Goal: Transaction & Acquisition: Subscribe to service/newsletter

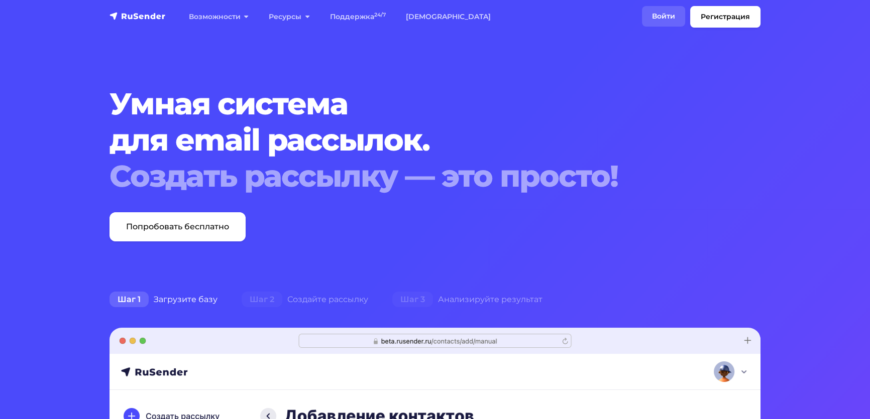
click at [642, 20] on link "Войти" at bounding box center [663, 16] width 43 height 21
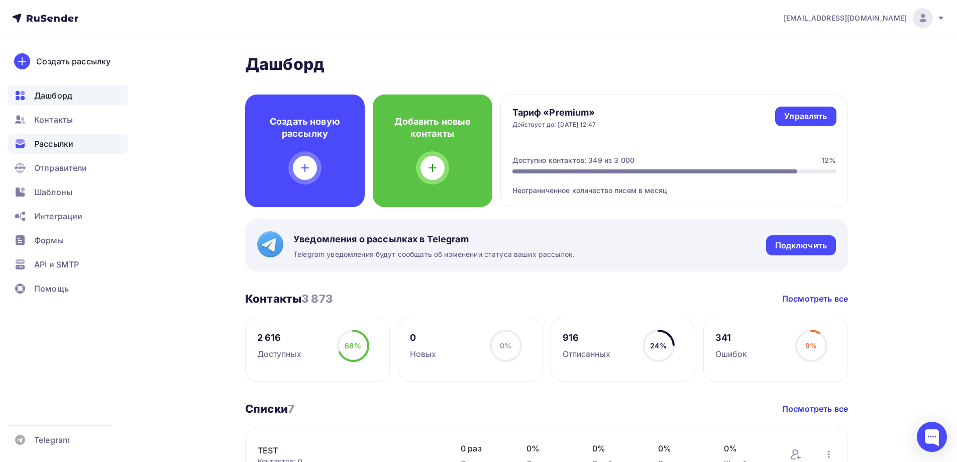
click at [67, 140] on span "Рассылки" at bounding box center [53, 144] width 39 height 12
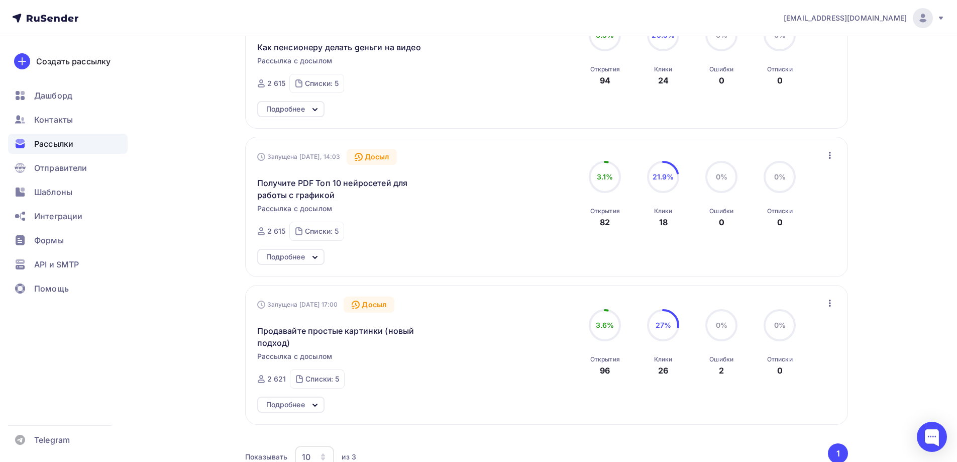
scroll to position [251, 0]
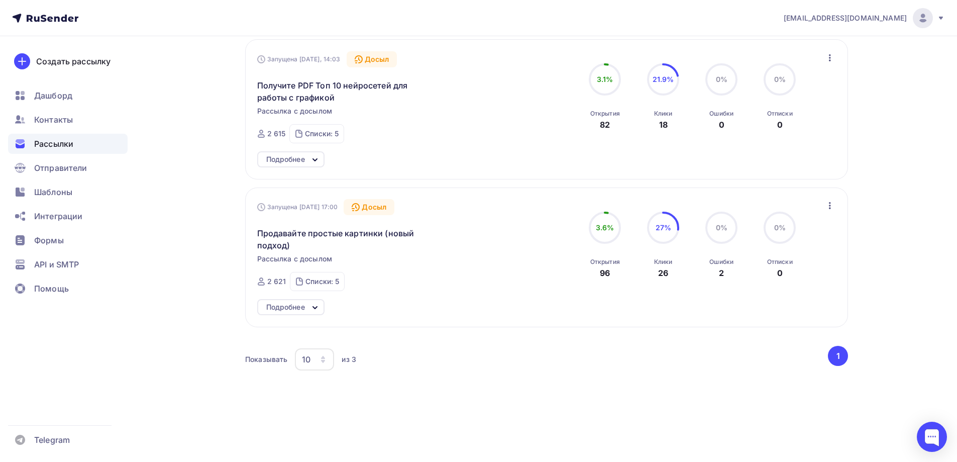
click at [307, 306] on div "Подробнее" at bounding box center [290, 307] width 67 height 16
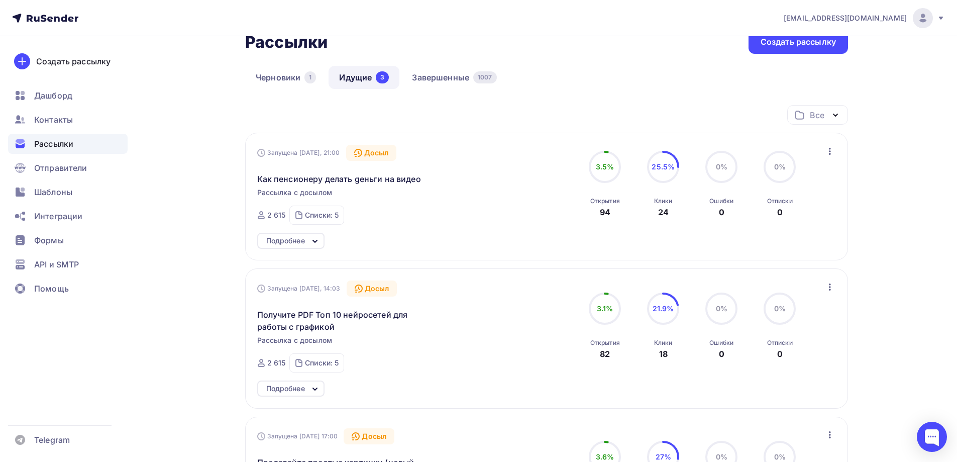
scroll to position [0, 0]
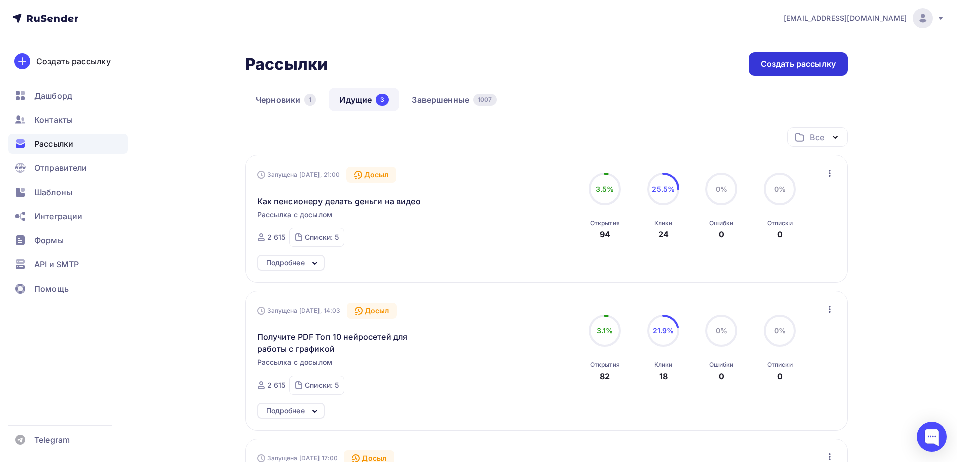
click at [762, 66] on div "Создать рассылку" at bounding box center [797, 64] width 75 height 12
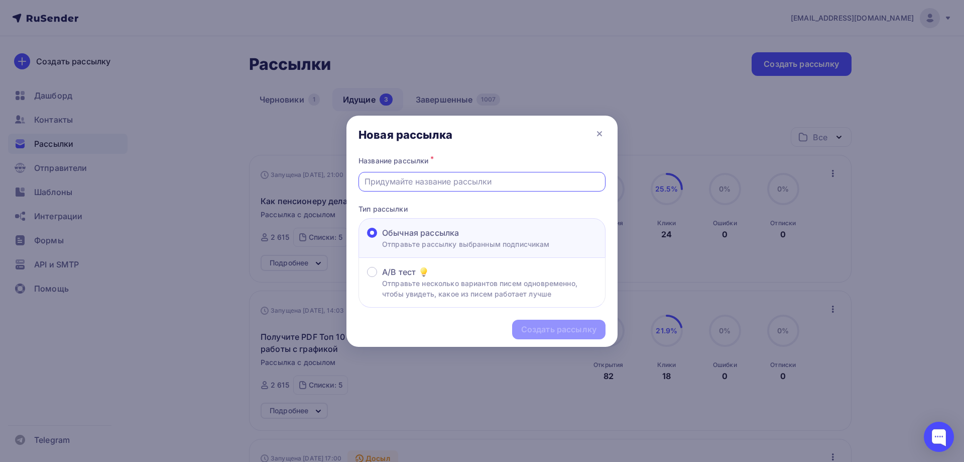
paste input "Пассивный gохоg с простых картинок"
drag, startPoint x: 519, startPoint y: 180, endPoint x: 502, endPoint y: 180, distance: 17.6
click at [502, 180] on input "Пассивный gохоg с простых картинок" at bounding box center [483, 181] width 236 height 12
drag, startPoint x: 435, startPoint y: 179, endPoint x: 364, endPoint y: 182, distance: 71.4
click at [365, 182] on input "Пассивный gохоg с простых картинок" at bounding box center [483, 181] width 236 height 12
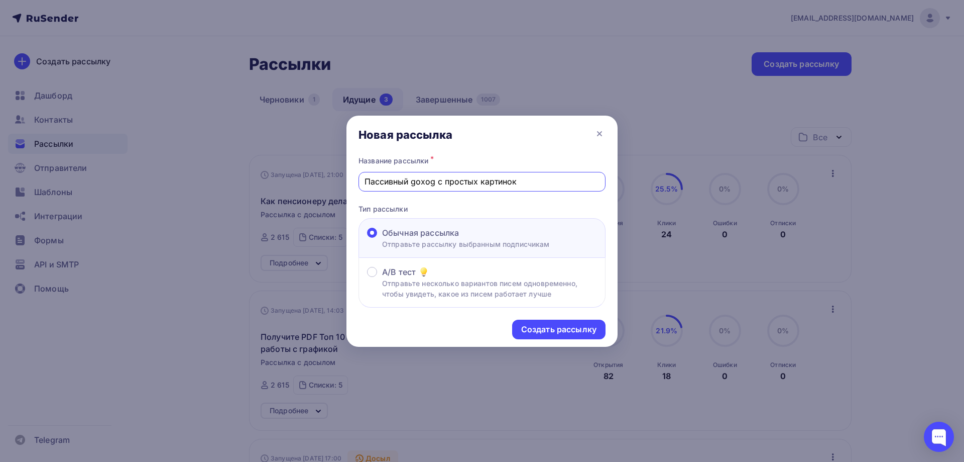
drag, startPoint x: 534, startPoint y: 180, endPoint x: 354, endPoint y: 180, distance: 180.3
click at [354, 180] on div "Название рассылки * Пассивный gохоg с простых картинок Тип рассылки Обычная рас…" at bounding box center [482, 231] width 271 height 154
type input "О"
paste input "Пассивный gохоg"
click at [503, 182] on input "Как обычные картинки приносят Пассивный gохоg" at bounding box center [483, 181] width 236 height 12
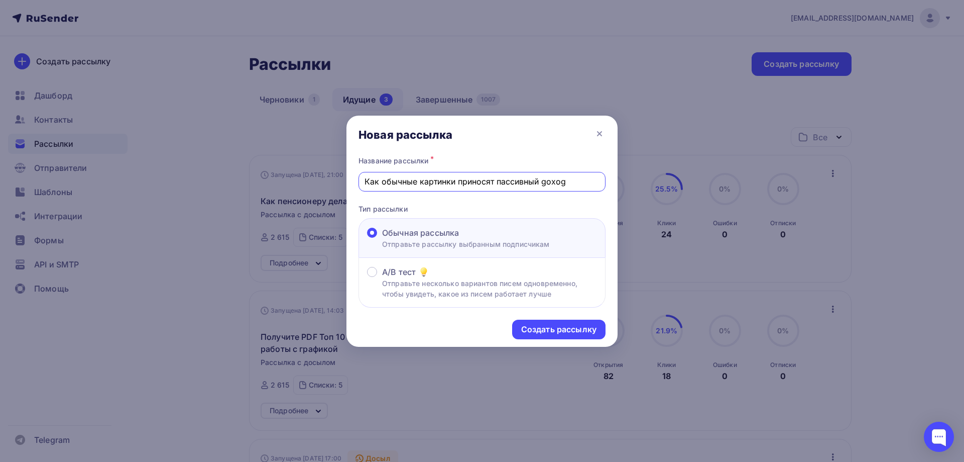
drag, startPoint x: 571, startPoint y: 179, endPoint x: 341, endPoint y: 189, distance: 230.3
click at [341, 189] on div "Новая рассылка Название рассылки * Как обычные картинки приносят пассивный gохо…" at bounding box center [482, 231] width 964 height 462
type input "Как обычные картинки приносят пассивный gохоg"
click at [577, 328] on div "Создать рассылку" at bounding box center [558, 329] width 75 height 12
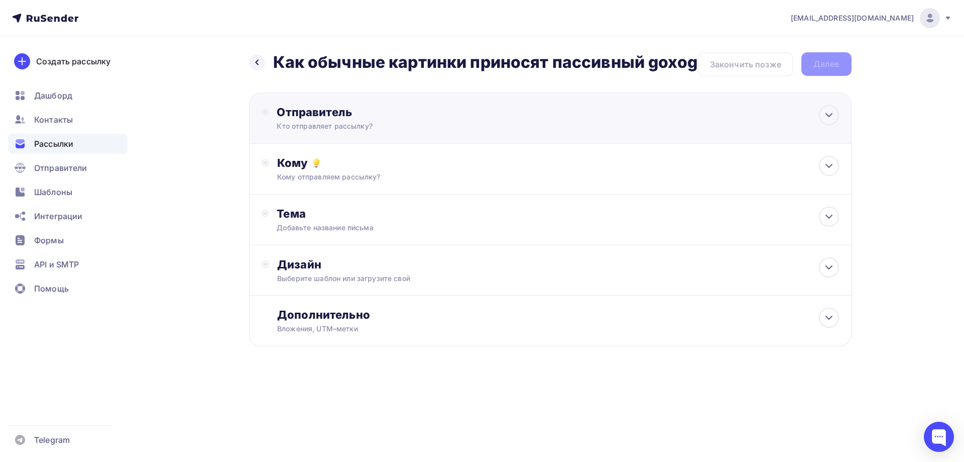
click at [333, 119] on div "Отправитель" at bounding box center [385, 112] width 217 height 14
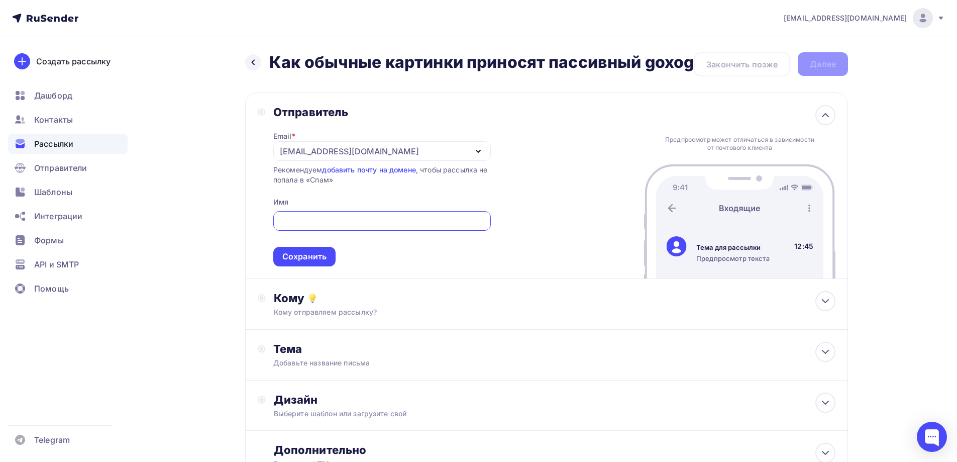
click at [306, 157] on div "[EMAIL_ADDRESS][DOMAIN_NAME]" at bounding box center [349, 151] width 139 height 12
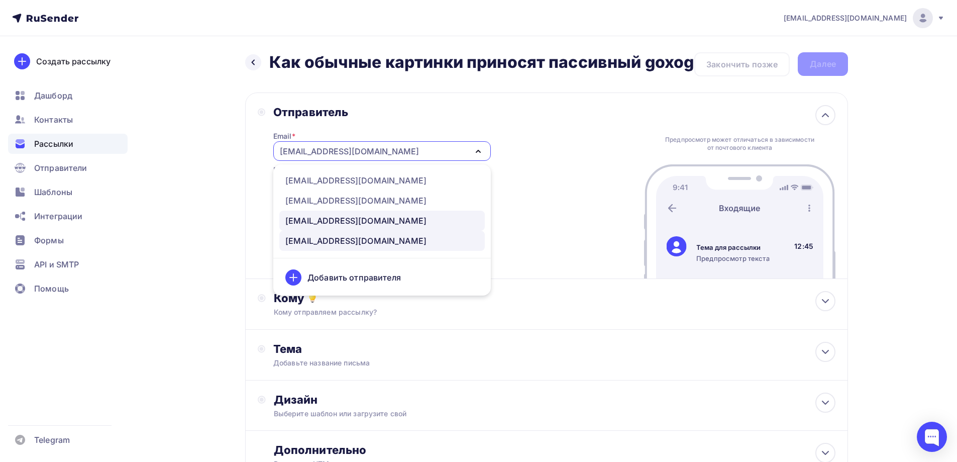
click at [310, 227] on div "[EMAIL_ADDRESS][DOMAIN_NAME]" at bounding box center [355, 220] width 141 height 12
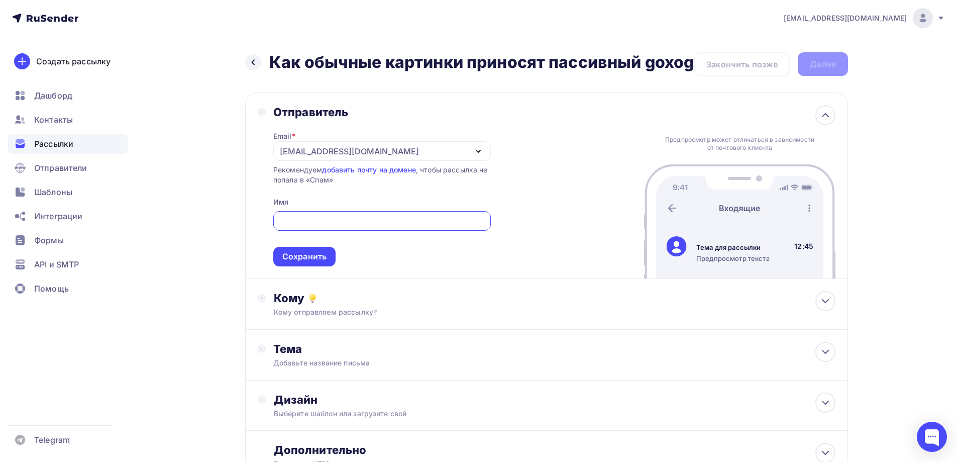
click at [307, 227] on input "text" at bounding box center [382, 221] width 206 height 12
type input "[PERSON_NAME]"
click at [324, 262] on div "Сохранить" at bounding box center [304, 257] width 44 height 12
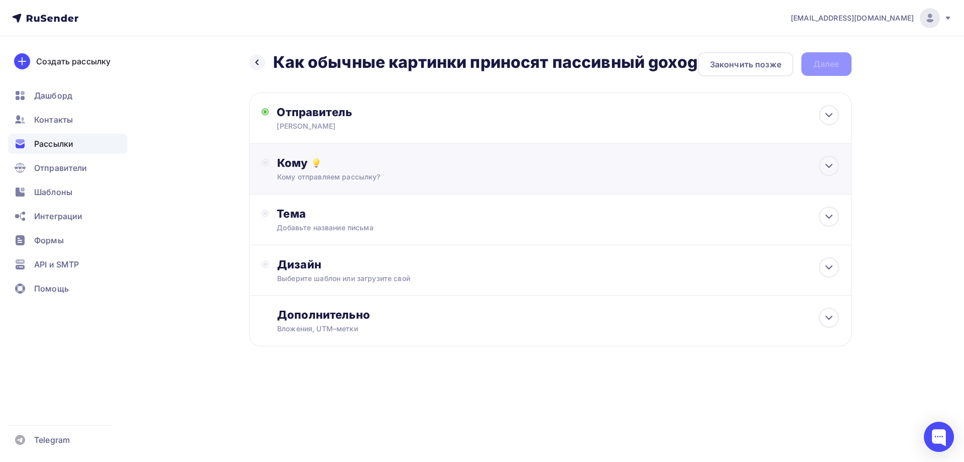
click at [294, 170] on div "Кому" at bounding box center [558, 163] width 562 height 14
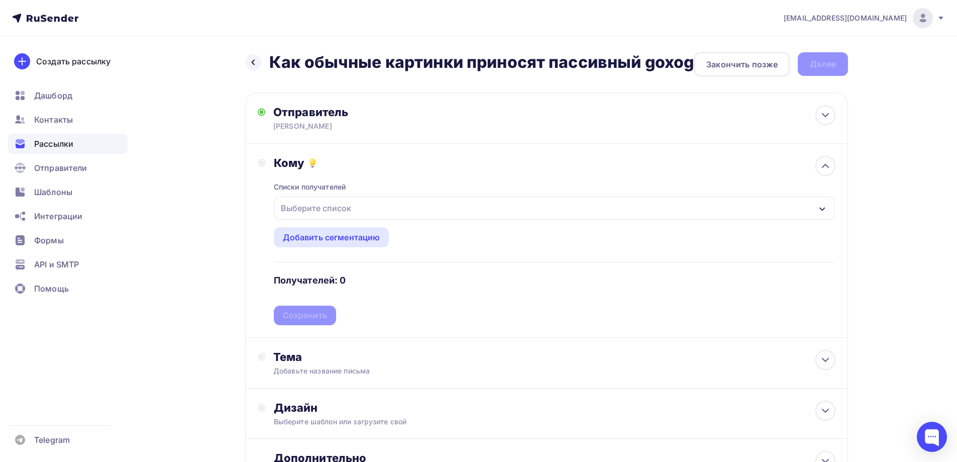
click at [325, 217] on div "Выберите список" at bounding box center [316, 208] width 78 height 18
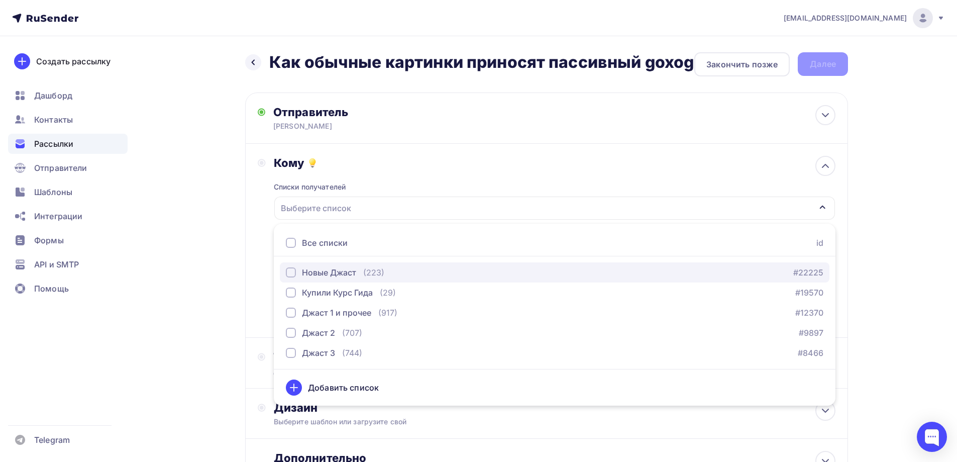
drag, startPoint x: 292, startPoint y: 287, endPoint x: 291, endPoint y: 295, distance: 8.1
click at [292, 277] on div "button" at bounding box center [291, 272] width 10 height 10
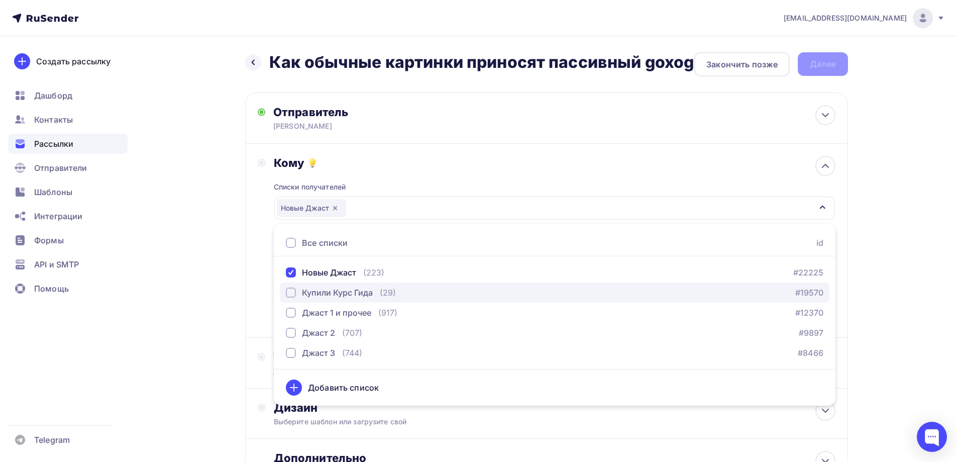
click at [293, 297] on div "button" at bounding box center [291, 292] width 10 height 10
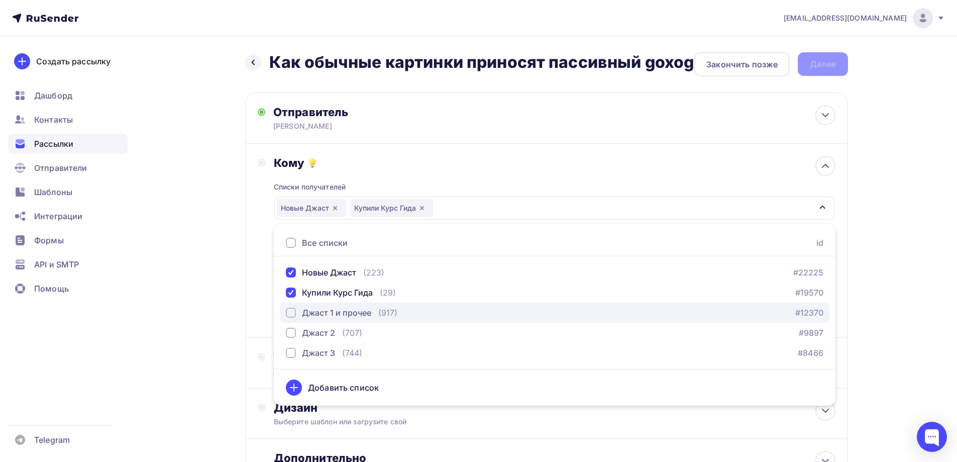
click at [292, 317] on div "button" at bounding box center [291, 312] width 10 height 10
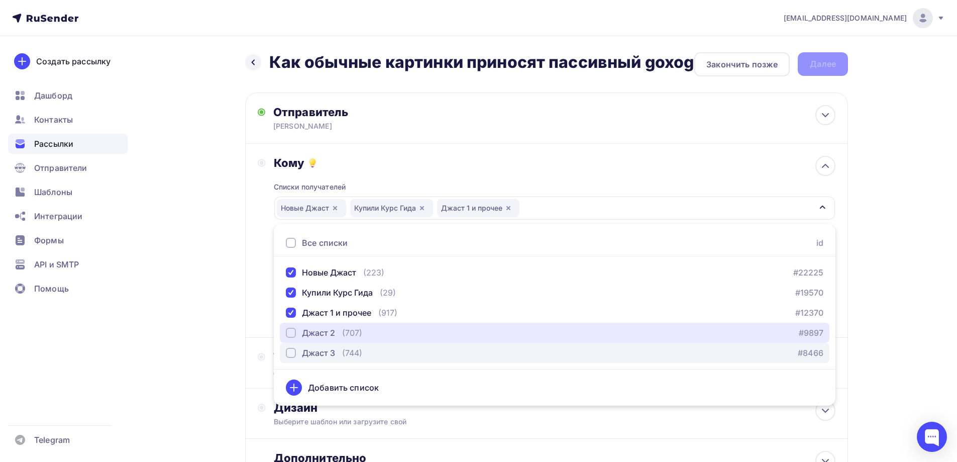
drag, startPoint x: 292, startPoint y: 348, endPoint x: 291, endPoint y: 364, distance: 16.1
click at [291, 338] on div "button" at bounding box center [291, 332] width 10 height 10
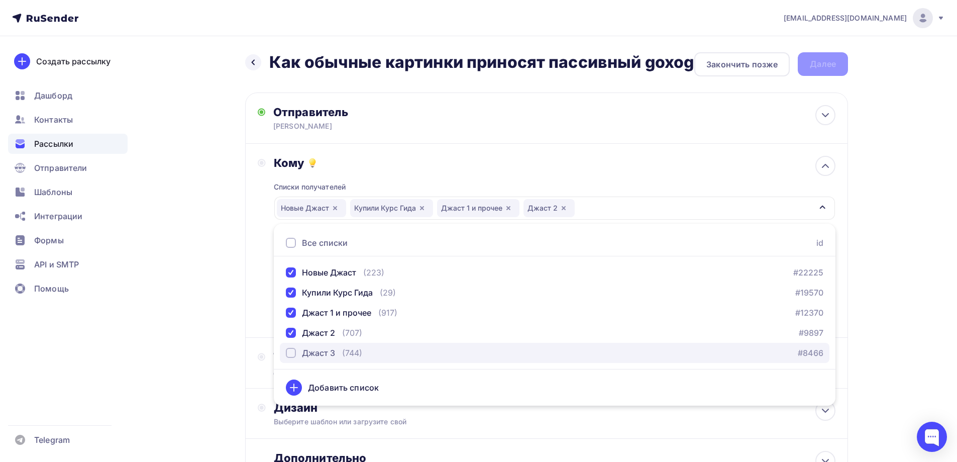
click at [292, 358] on div "button" at bounding box center [291, 353] width 10 height 10
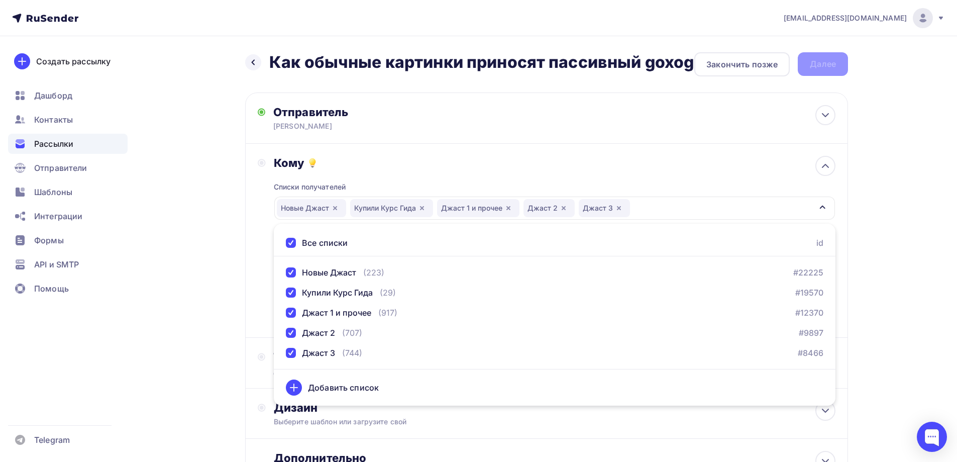
click at [211, 328] on div "Назад Как обычные картинки приносят пассивный gохоg Как обычные картинки принос…" at bounding box center [478, 295] width 823 height 518
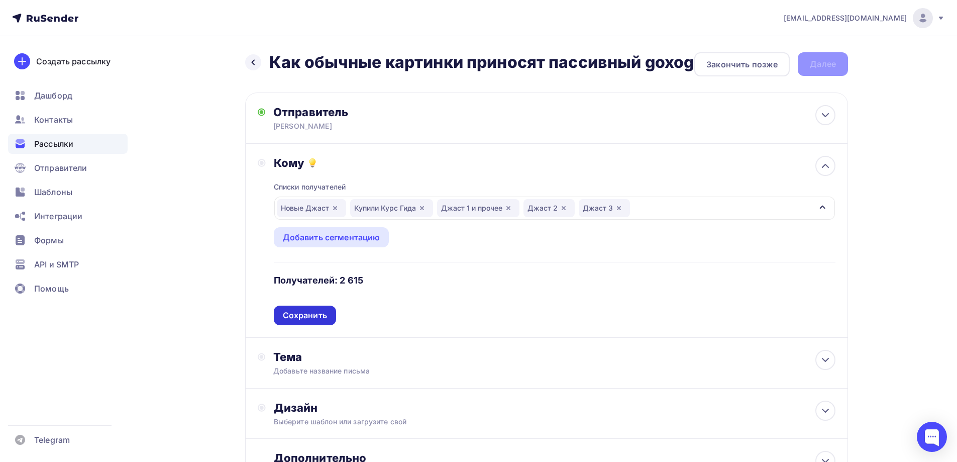
click at [327, 325] on div "Сохранить" at bounding box center [305, 315] width 62 height 20
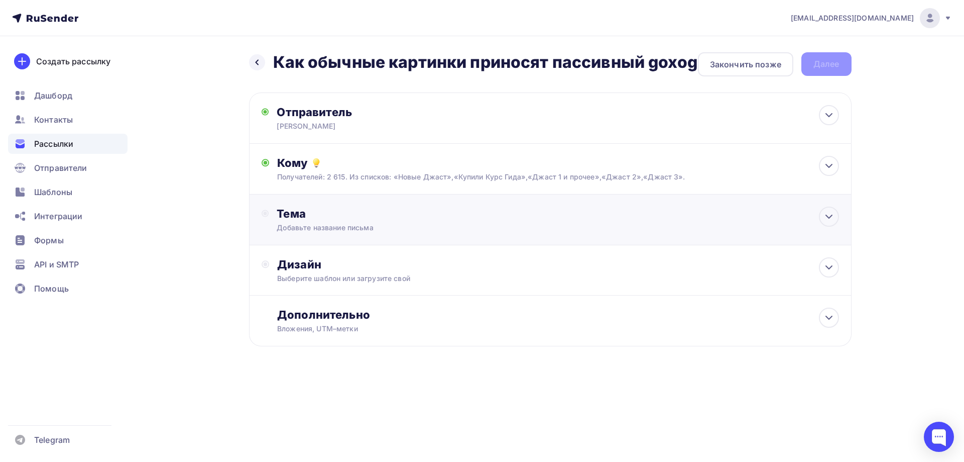
click at [302, 233] on div "Добавьте название письма" at bounding box center [366, 227] width 179 height 10
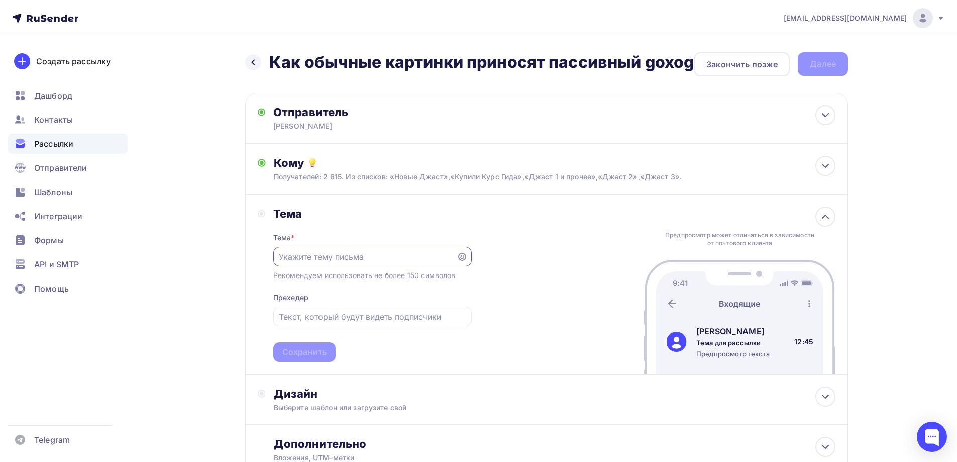
paste input "Как обычные картинки приносят пассивный gохоg"
type input "Как обычные картинки приносят пассивный gохоg"
click at [316, 358] on div "Сохранить" at bounding box center [304, 352] width 44 height 12
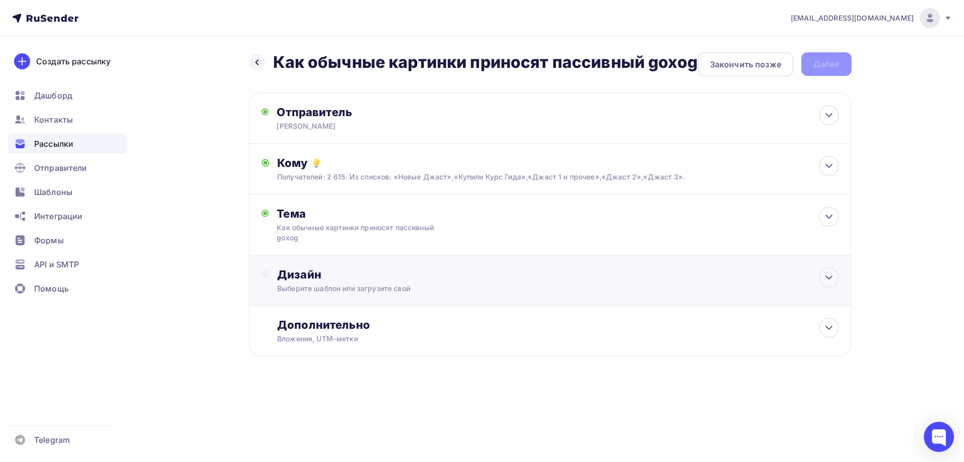
click at [297, 293] on div "Дизайн Выберите шаблон или загрузите свой" at bounding box center [558, 280] width 562 height 26
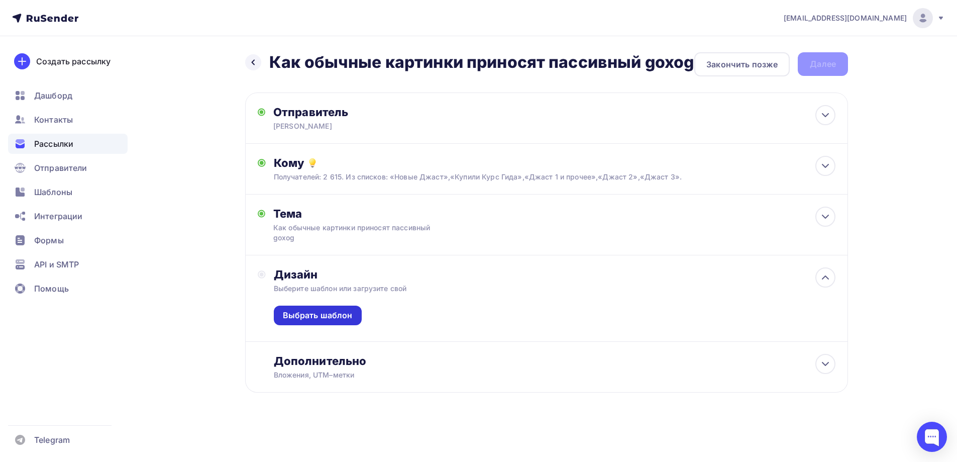
click at [302, 321] on div "Выбрать шаблон" at bounding box center [318, 315] width 70 height 12
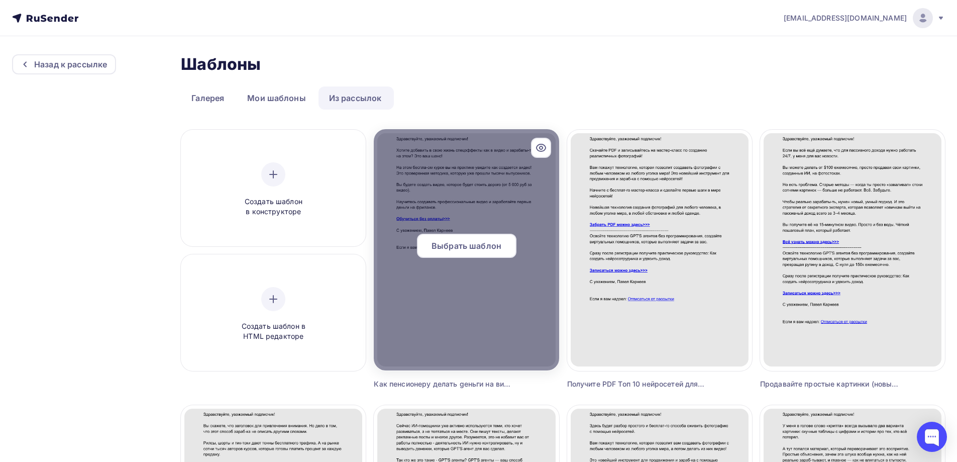
click at [448, 250] on span "Выбрать шаблон" at bounding box center [466, 246] width 70 height 12
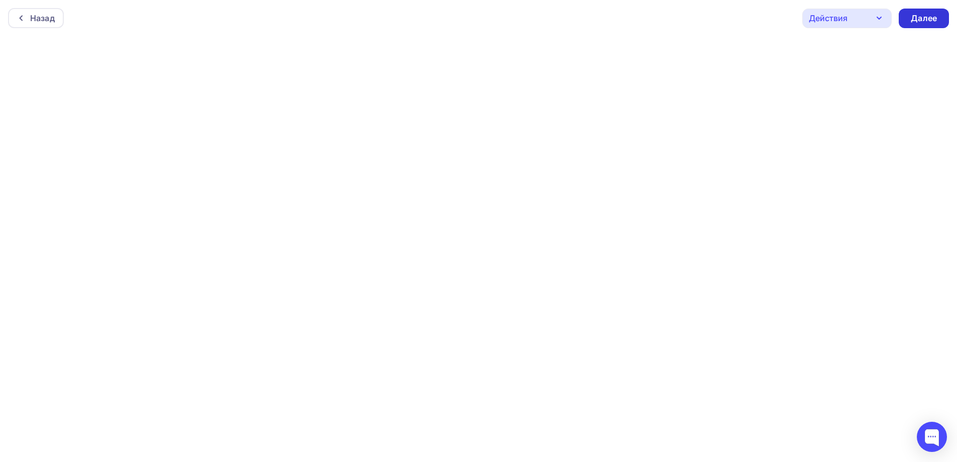
click at [924, 22] on div "Далее" at bounding box center [924, 19] width 26 height 12
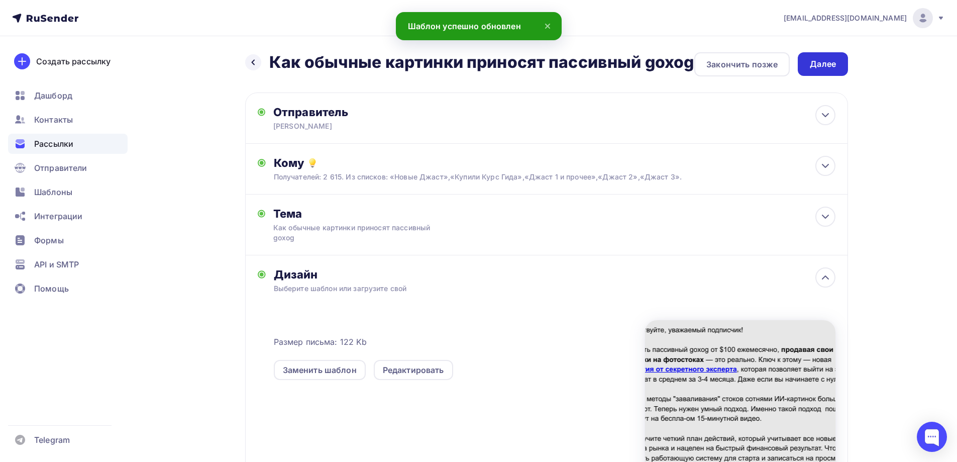
click at [814, 61] on div "Далее" at bounding box center [823, 64] width 26 height 12
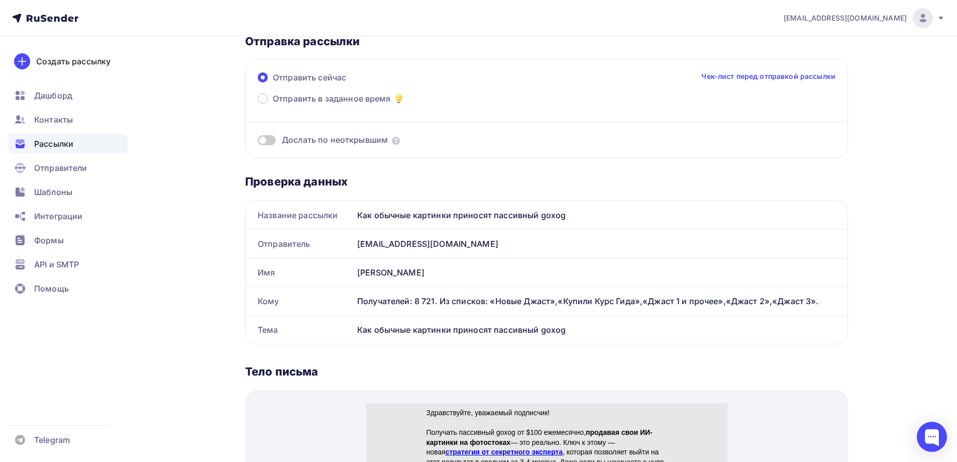
scroll to position [100, 0]
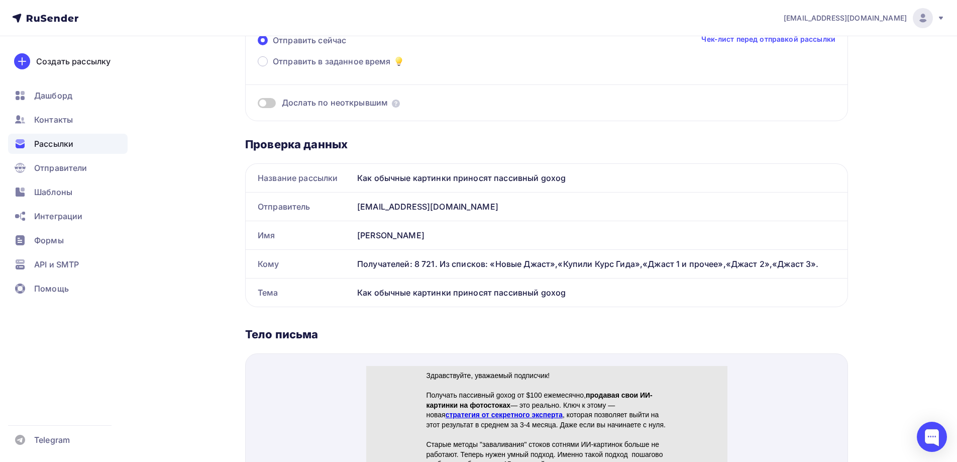
click at [273, 101] on span at bounding box center [267, 103] width 18 height 10
click at [258, 104] on input "checkbox" at bounding box center [258, 104] width 0 height 0
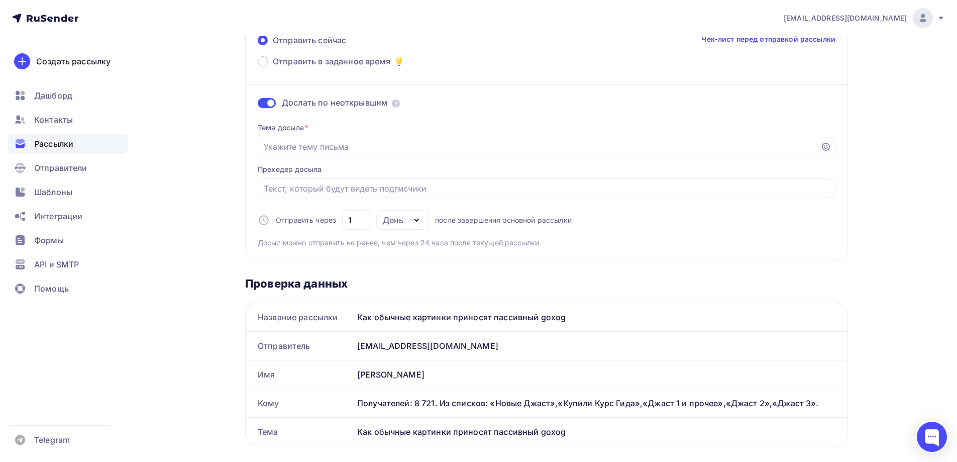
drag, startPoint x: 565, startPoint y: 317, endPoint x: 359, endPoint y: 320, distance: 205.5
click at [359, 320] on div "Как обычные картинки приносят пассивный gохоg" at bounding box center [600, 317] width 494 height 28
copy div "Как обычные картинки приносят пассивный gохоg"
paste input "Как обычные картинки приносят пассивный gохоg"
type input "Как обычные картинки приносят пассивный gохоg"
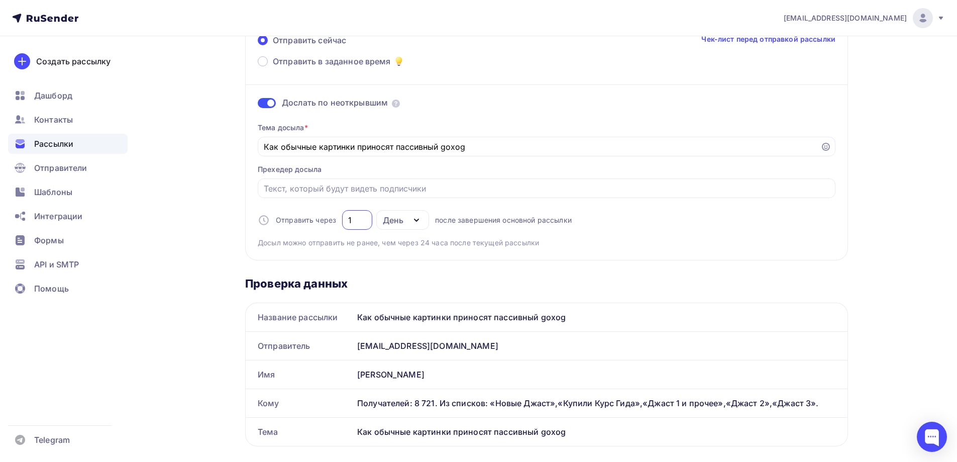
click at [353, 218] on input "1" at bounding box center [357, 220] width 19 height 12
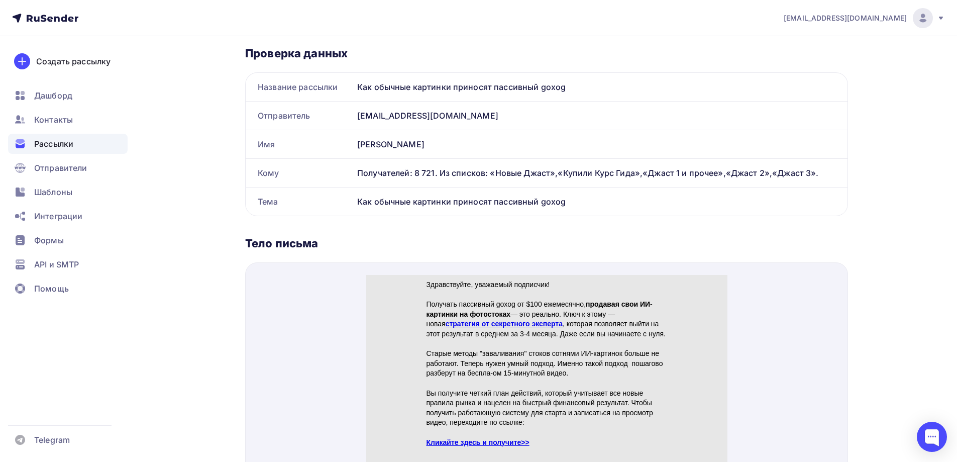
scroll to position [402, 0]
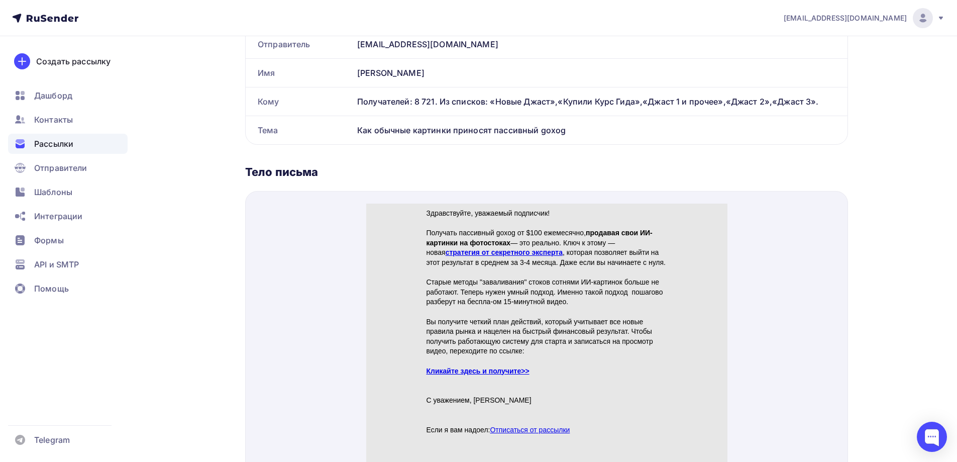
type input "2"
click at [486, 238] on link "стратегия от секретного эксперта" at bounding box center [503, 240] width 117 height 8
click at [466, 360] on link "Кликайте здесь и получите>>" at bounding box center [477, 359] width 103 height 8
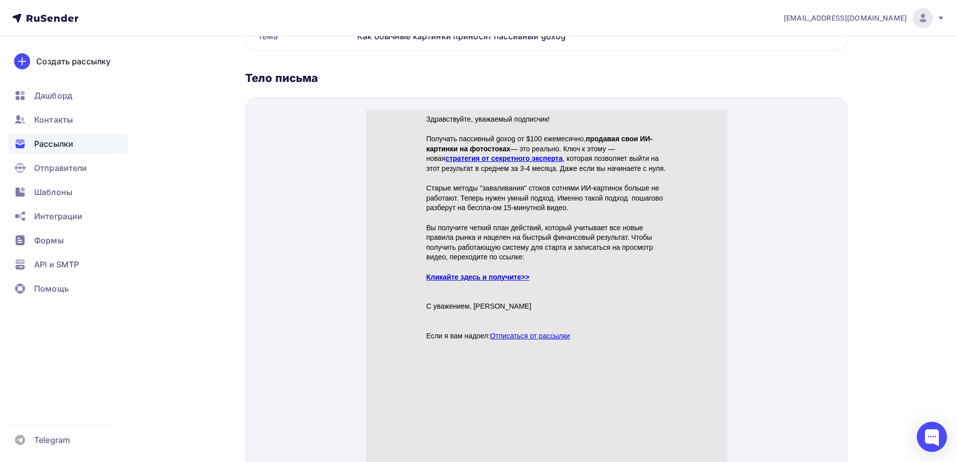
scroll to position [552, 0]
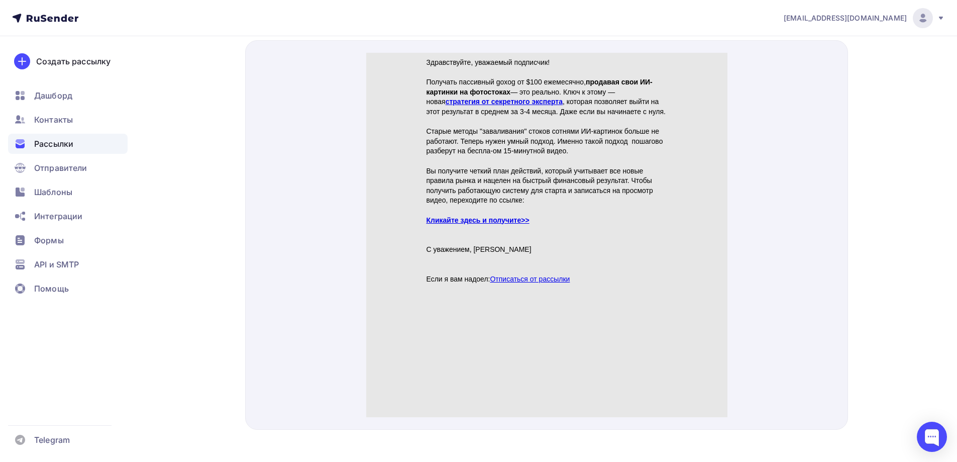
click at [499, 207] on link "Кликайте здесь и получите>>" at bounding box center [477, 208] width 103 height 8
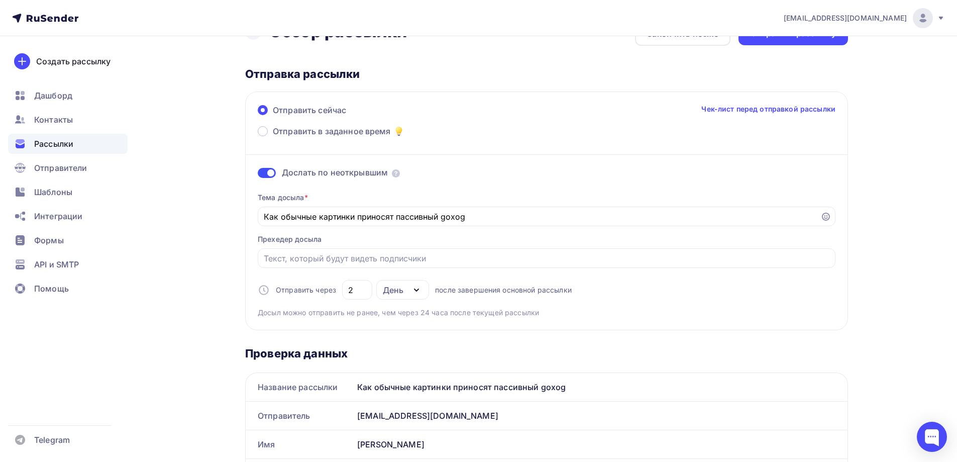
scroll to position [0, 0]
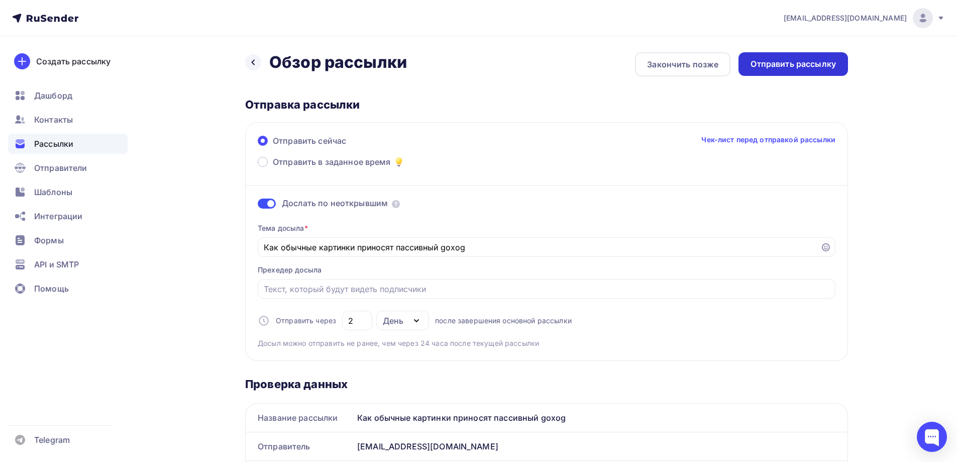
click at [815, 66] on div "Отправить рассылку" at bounding box center [792, 64] width 85 height 12
